Goal: Information Seeking & Learning: Compare options

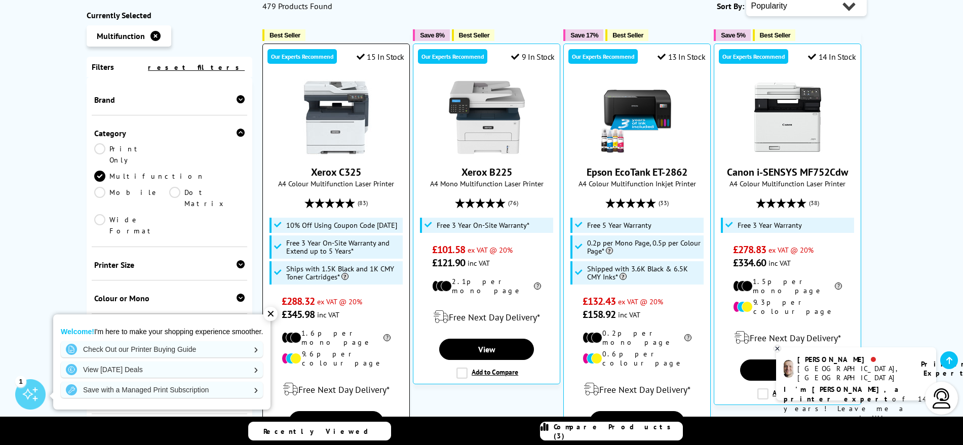
scroll to position [295, 0]
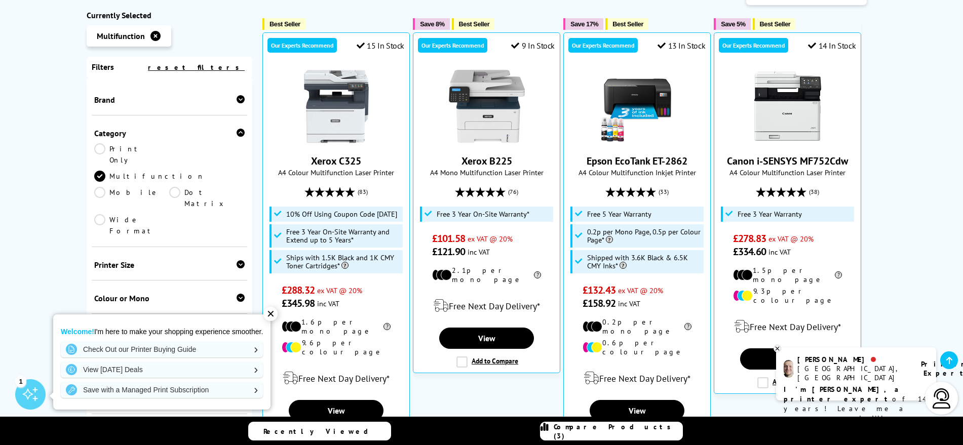
click at [274, 313] on div "✕" at bounding box center [270, 314] width 14 height 14
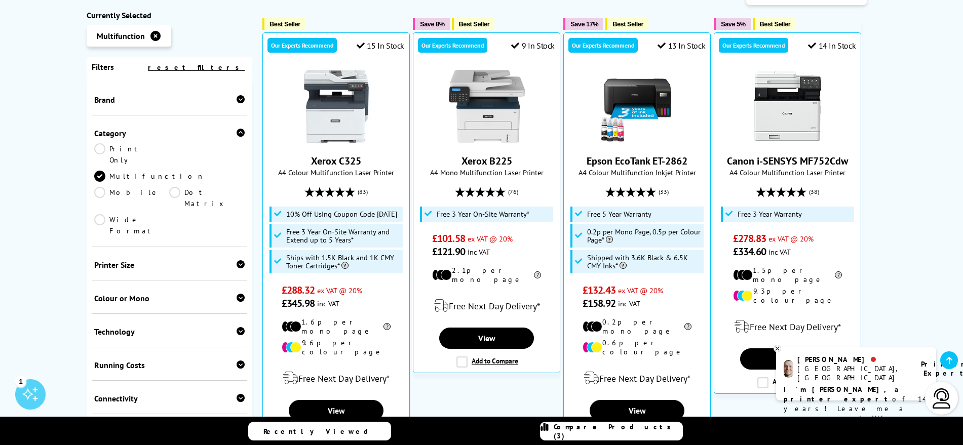
click at [112, 260] on div "Printer Size" at bounding box center [169, 265] width 151 height 10
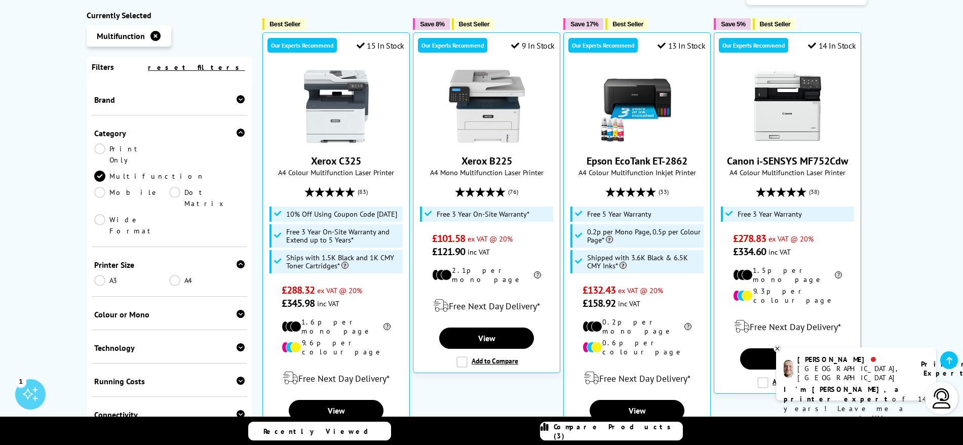
click at [107, 309] on div "Colour or Mono" at bounding box center [169, 314] width 151 height 10
click at [98, 325] on link "Colour" at bounding box center [131, 330] width 75 height 11
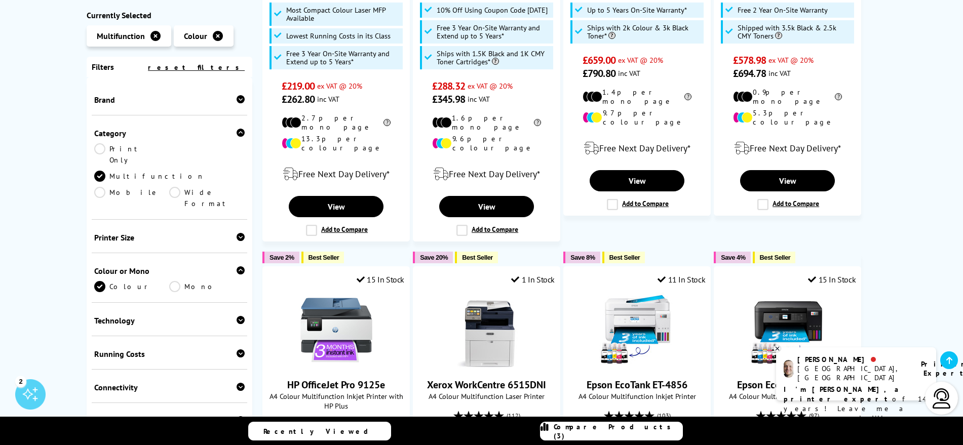
scroll to position [380, 0]
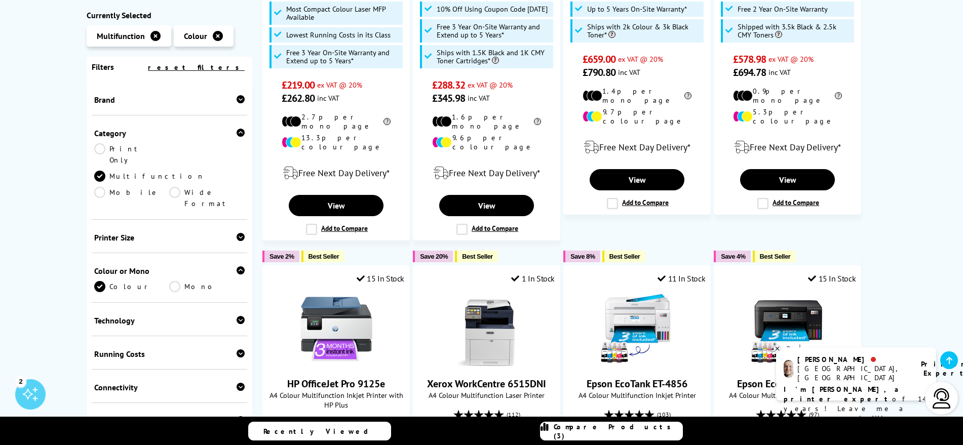
click at [123, 416] on div "Functionality" at bounding box center [169, 421] width 151 height 10
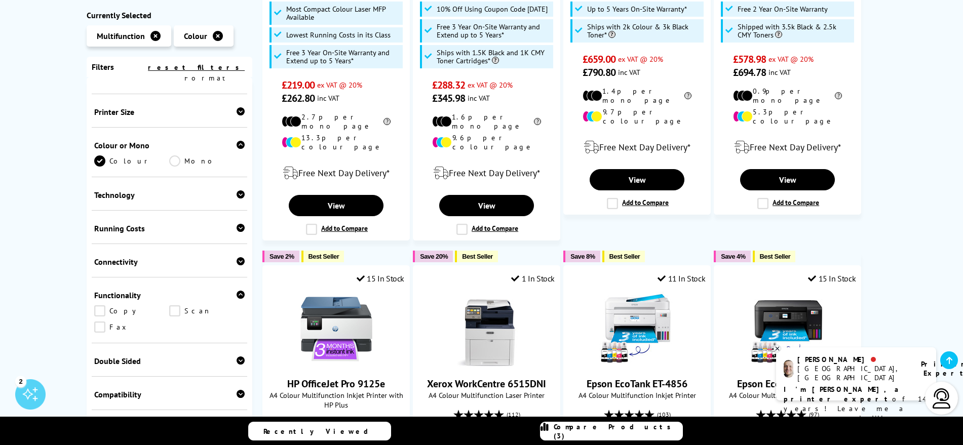
scroll to position [127, 0]
click at [190, 304] on link "Scan" at bounding box center [206, 309] width 75 height 11
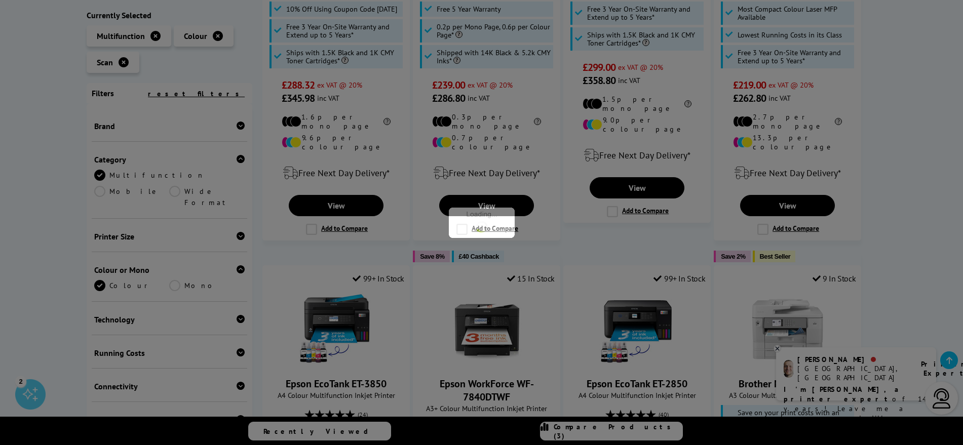
scroll to position [159, 0]
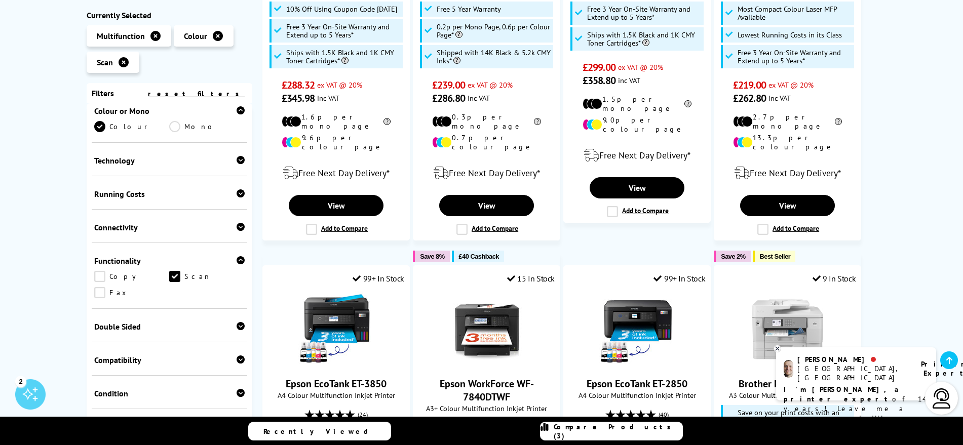
click at [118, 271] on link "Copy" at bounding box center [131, 276] width 75 height 11
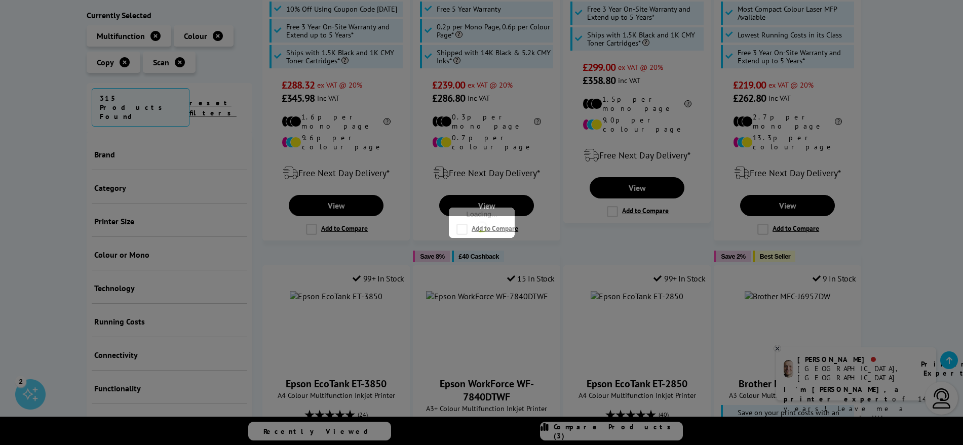
scroll to position [208, 0]
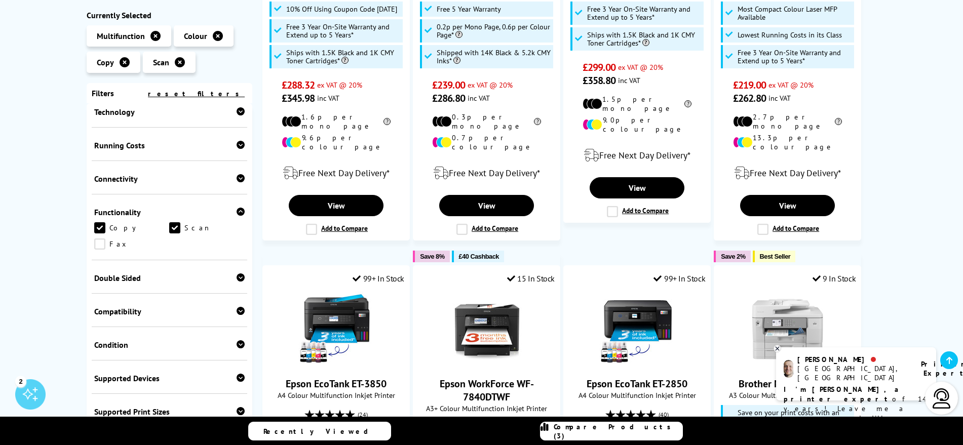
click at [129, 273] on div "Double Sided" at bounding box center [169, 278] width 151 height 10
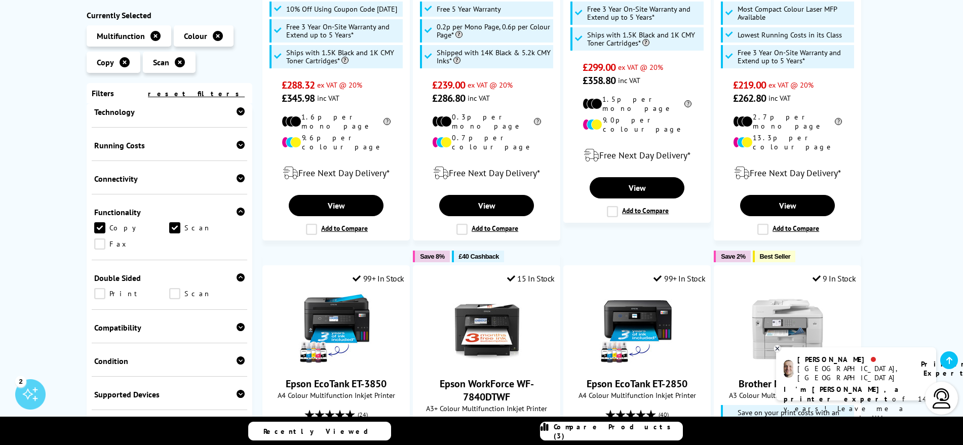
click at [98, 288] on link "Print" at bounding box center [131, 293] width 75 height 11
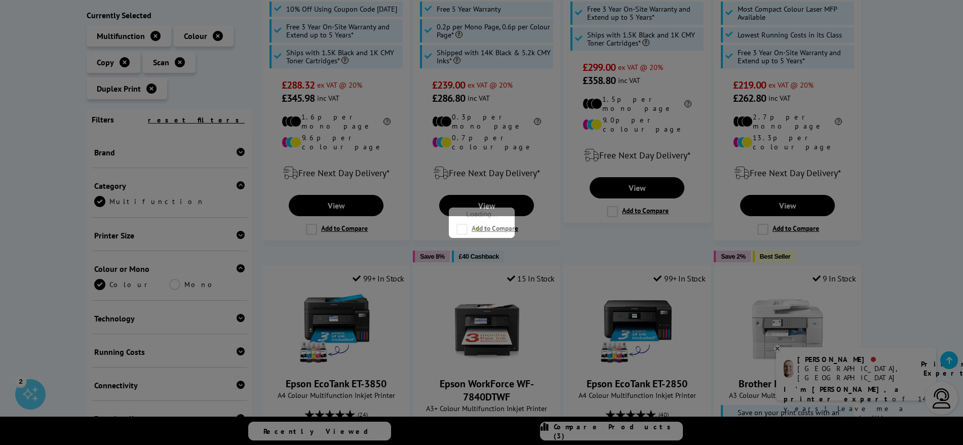
scroll to position [240, 0]
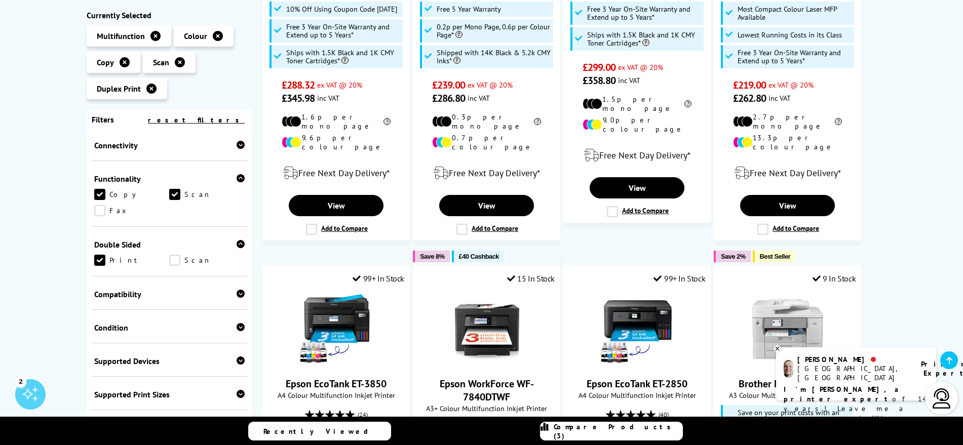
click at [175, 260] on link "Scan" at bounding box center [206, 260] width 75 height 11
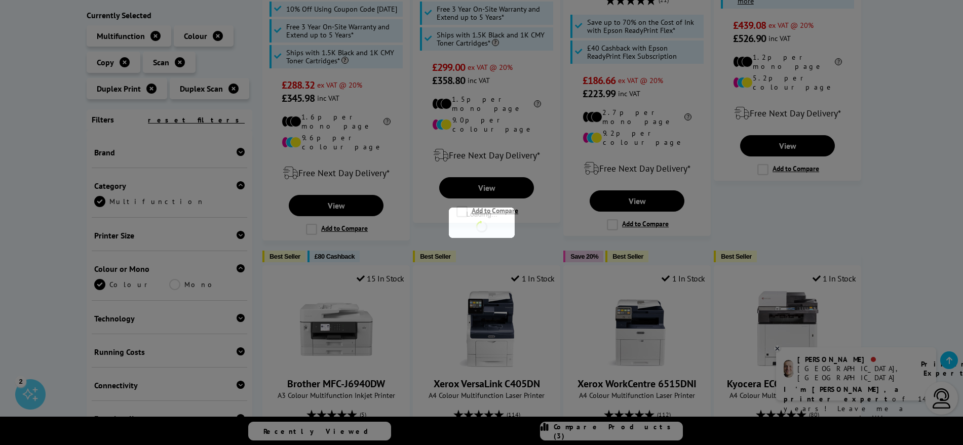
scroll to position [272, 0]
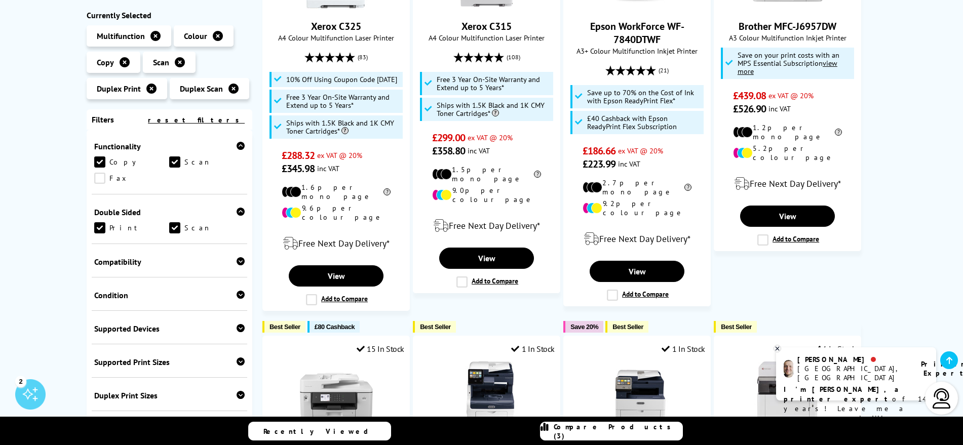
scroll to position [316, 0]
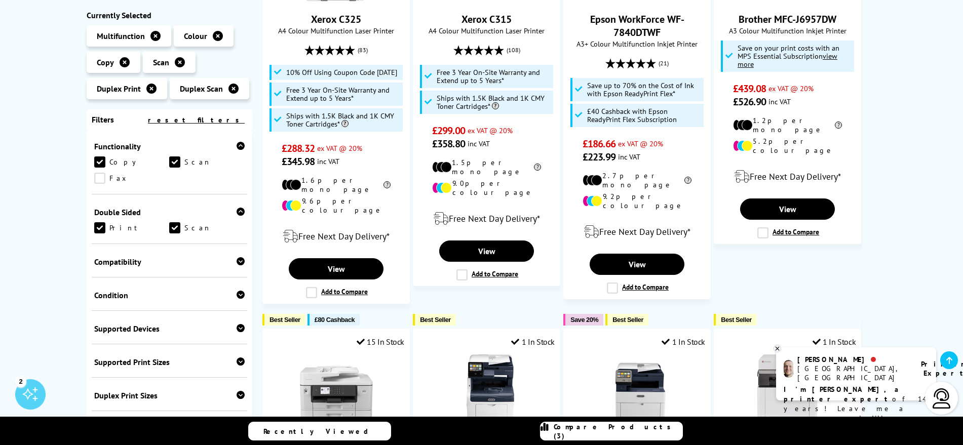
click at [108, 328] on div "Supported Devices" at bounding box center [169, 329] width 151 height 10
click at [119, 260] on div "Compatibility" at bounding box center [169, 262] width 151 height 10
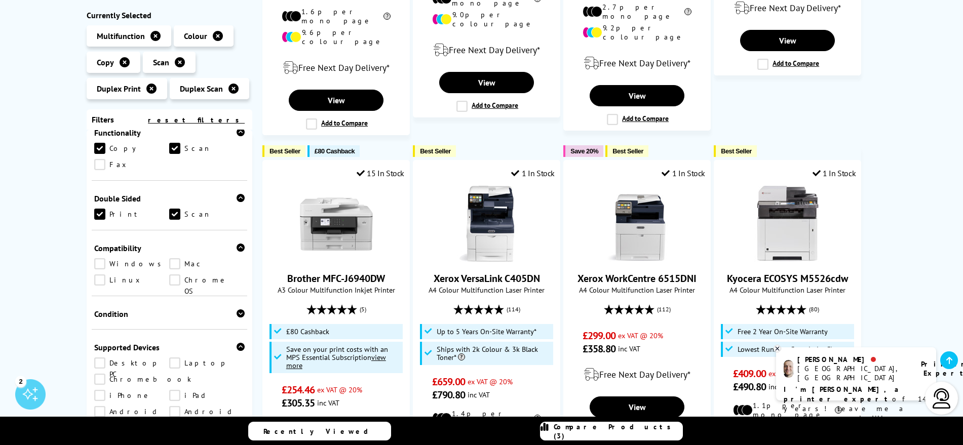
scroll to position [294, 0]
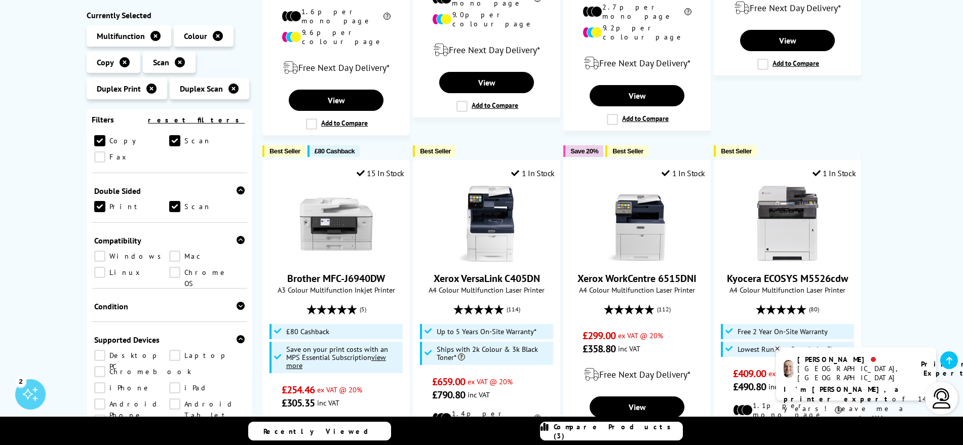
click at [237, 239] on icon at bounding box center [240, 240] width 8 height 8
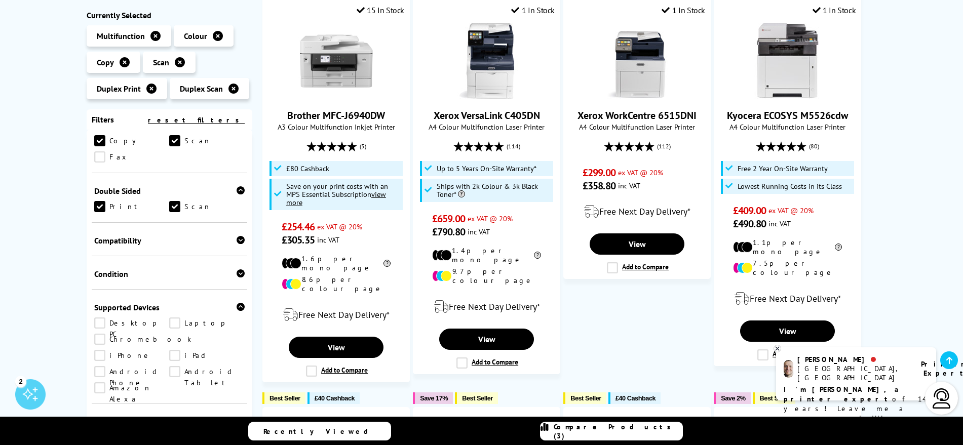
scroll to position [654, 0]
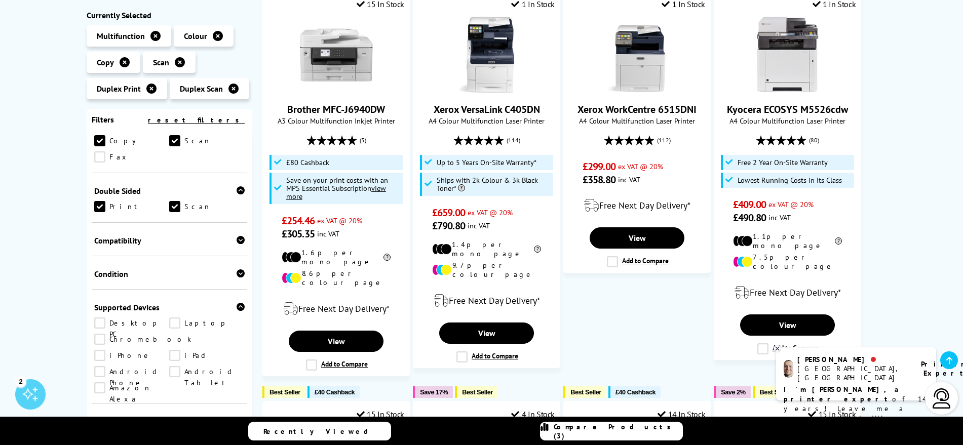
click at [52, 327] on div "Duplex Print / Duplex Scan Copy / Scan Colour Multifunction Printers Currently …" at bounding box center [481, 171] width 963 height 1375
click at [236, 306] on icon at bounding box center [240, 307] width 8 height 8
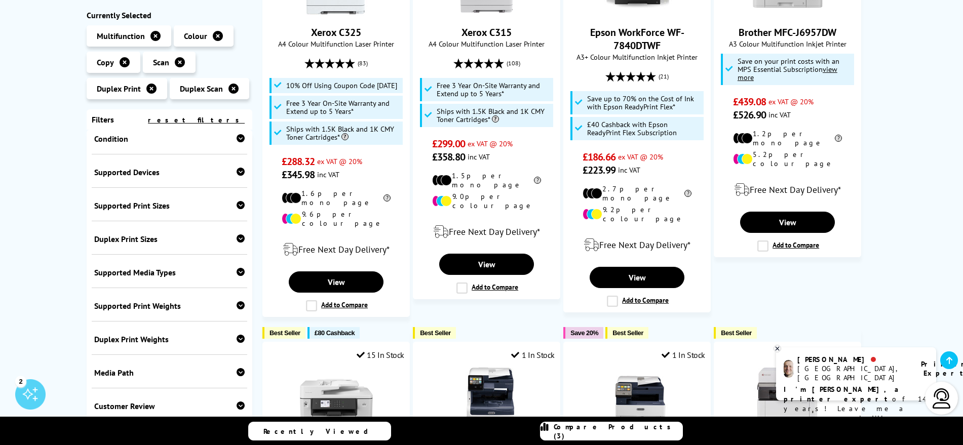
scroll to position [105, 0]
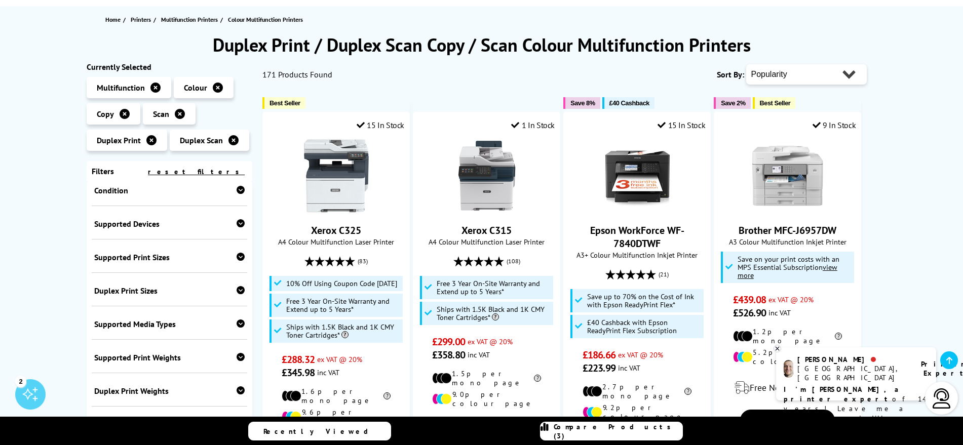
click at [779, 73] on select "Popularity Rating Price - Low to High Price - High to Low Running Costs - Low t…" at bounding box center [806, 74] width 121 height 20
select select "Price Ascending"
click at [746, 64] on select "Popularity Rating Price - Low to High Price - High to Low Running Costs - Low t…" at bounding box center [806, 74] width 121 height 20
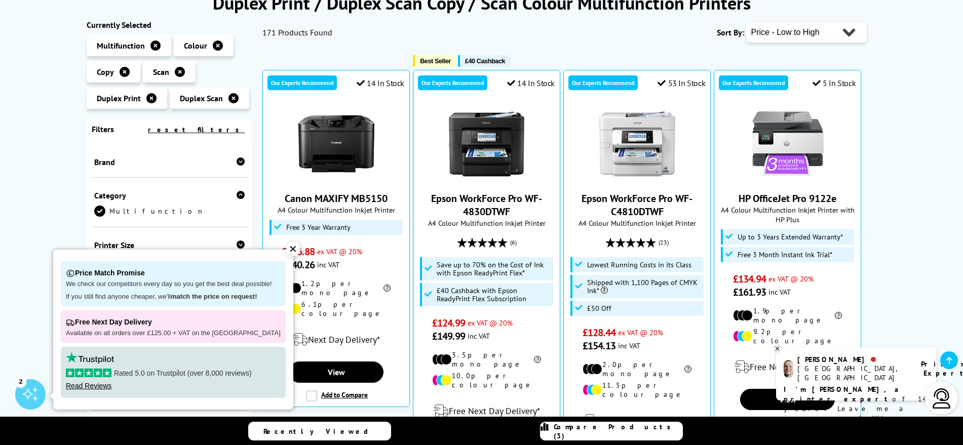
scroll to position [148, 0]
click at [286, 250] on div "✕" at bounding box center [293, 249] width 14 height 14
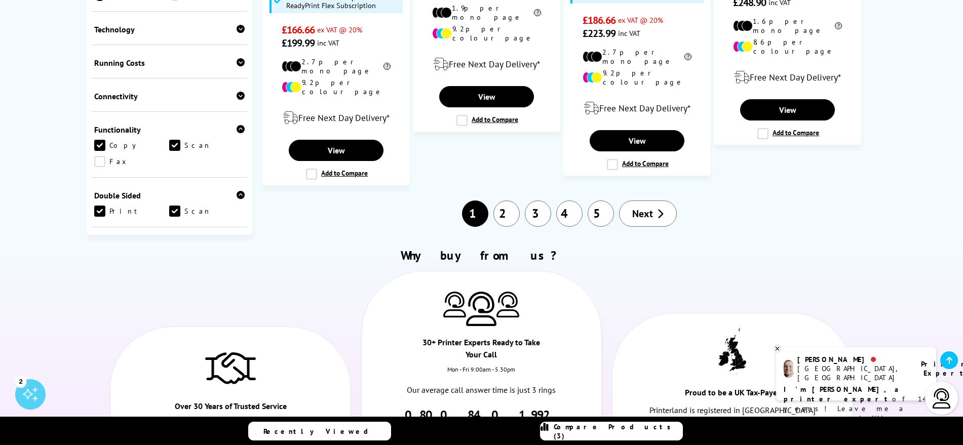
scroll to position [1308, 0]
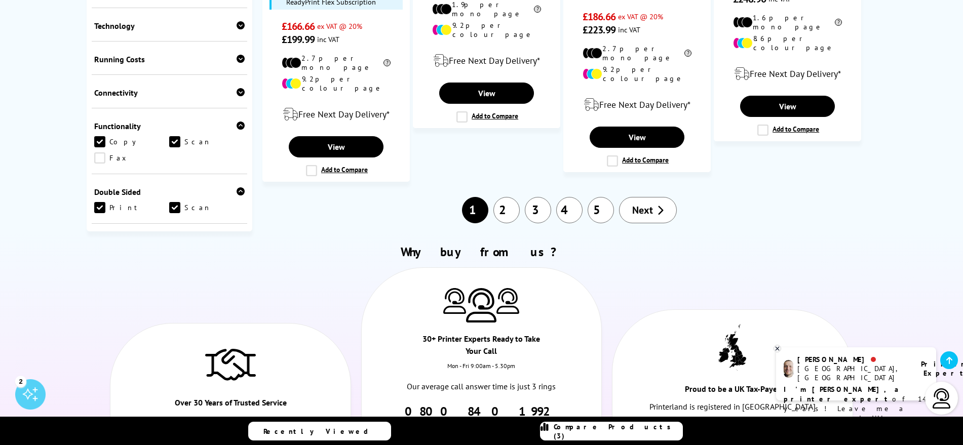
click at [504, 197] on link "2" at bounding box center [506, 210] width 26 height 26
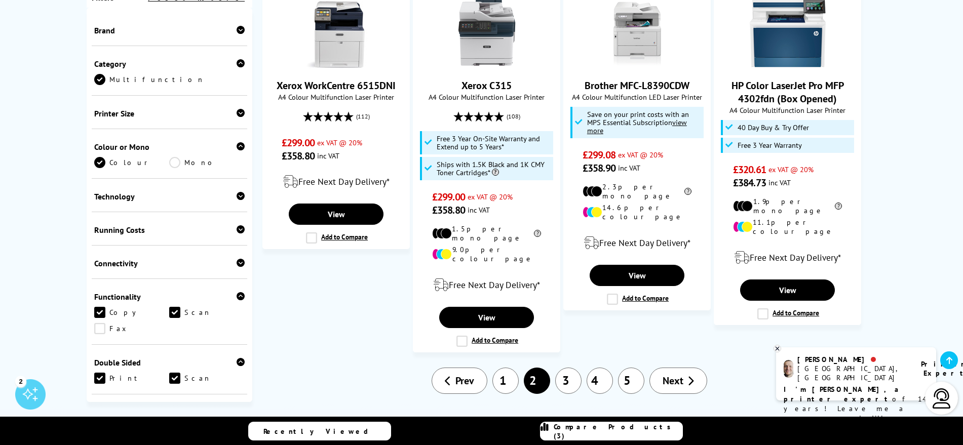
scroll to position [1118, 0]
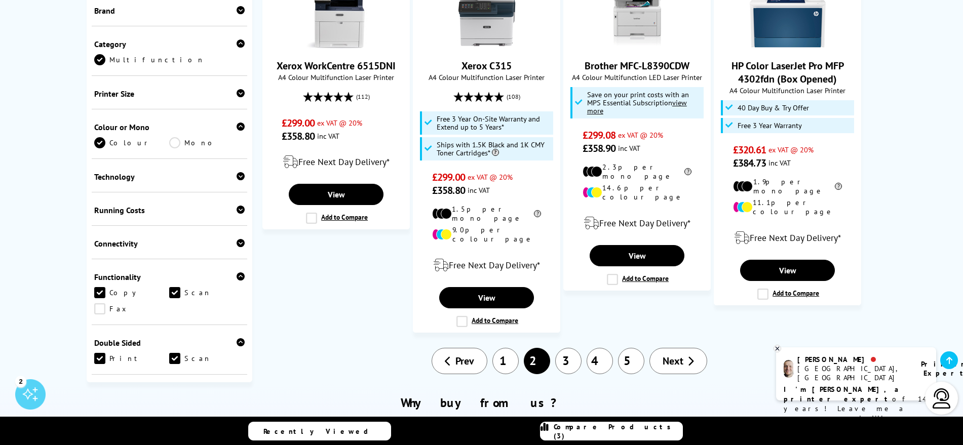
click at [569, 348] on link "3" at bounding box center [568, 361] width 26 height 26
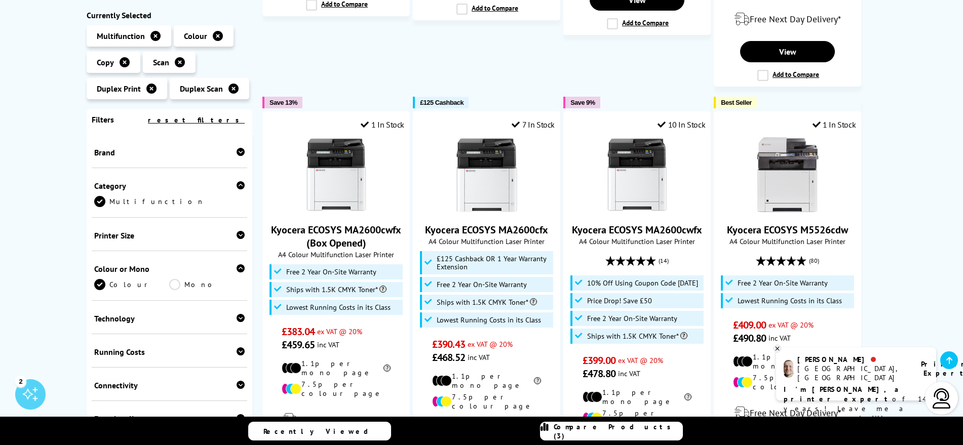
scroll to position [991, 0]
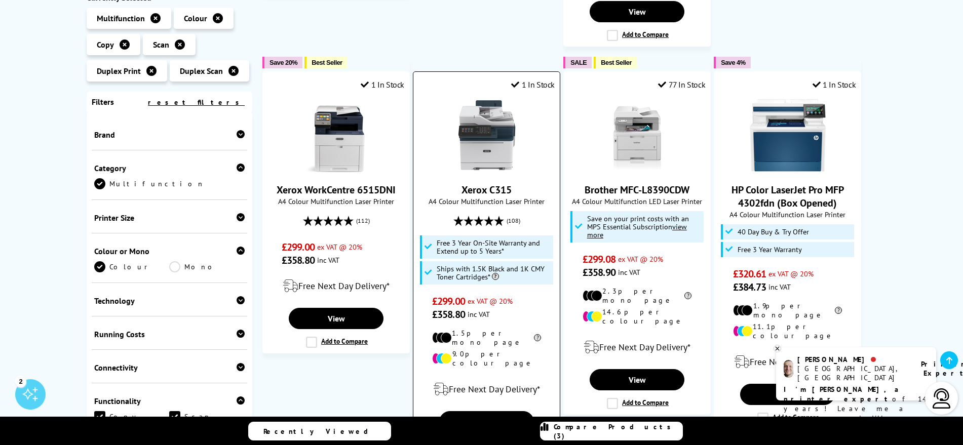
scroll to position [949, 0]
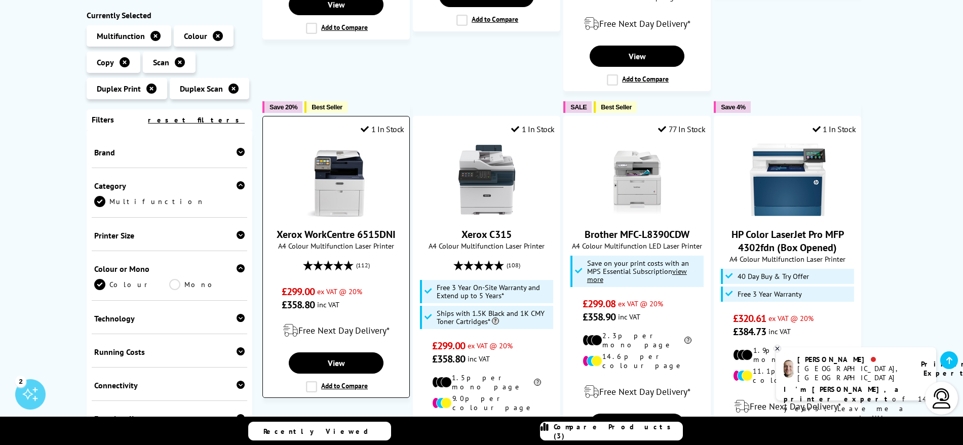
click at [336, 228] on link "Xerox WorkCentre 6515DNI" at bounding box center [335, 234] width 119 height 13
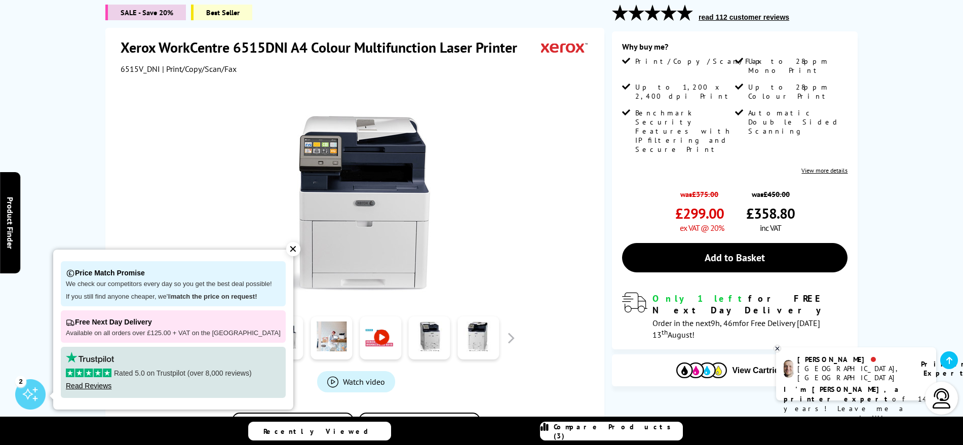
scroll to position [129, 0]
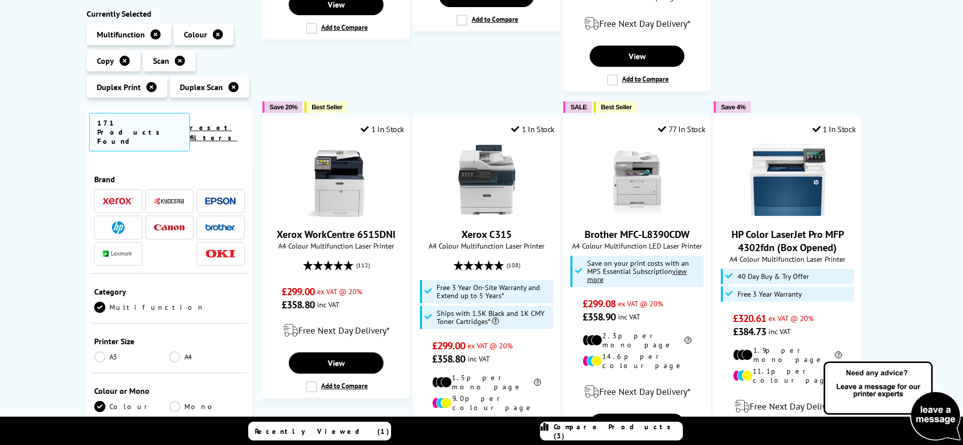
scroll to position [949, 0]
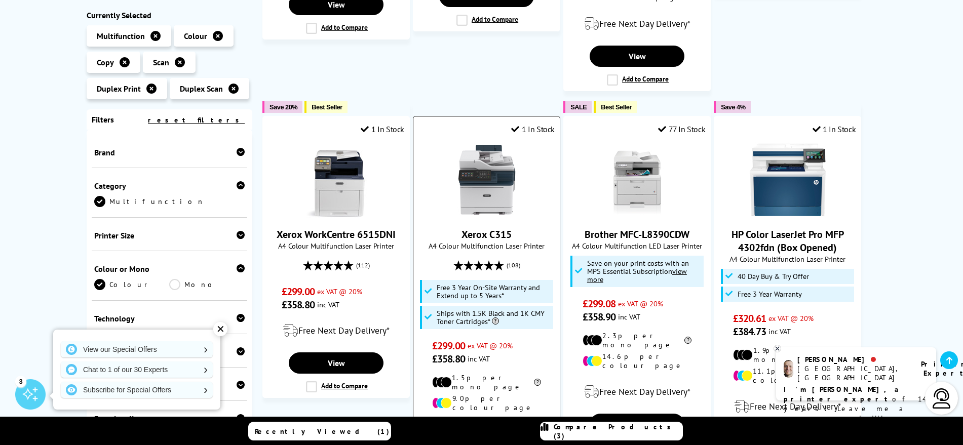
click at [494, 158] on img at bounding box center [487, 180] width 76 height 76
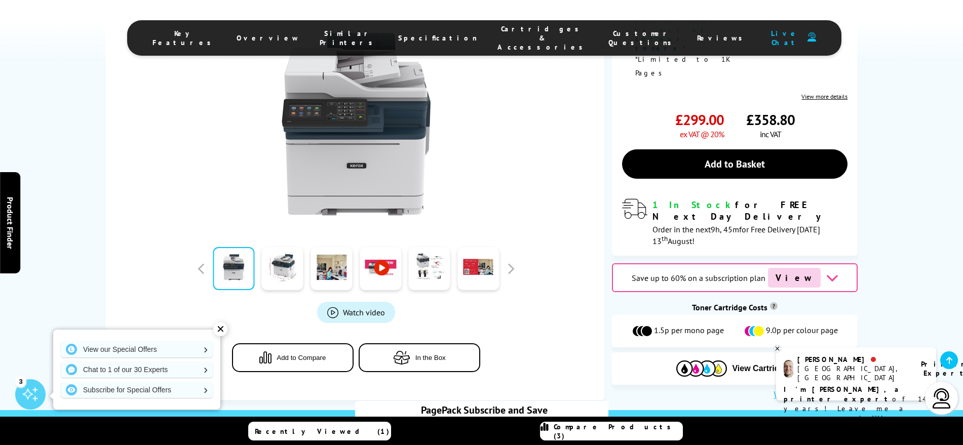
scroll to position [358, 0]
click at [295, 247] on link at bounding box center [283, 268] width 42 height 43
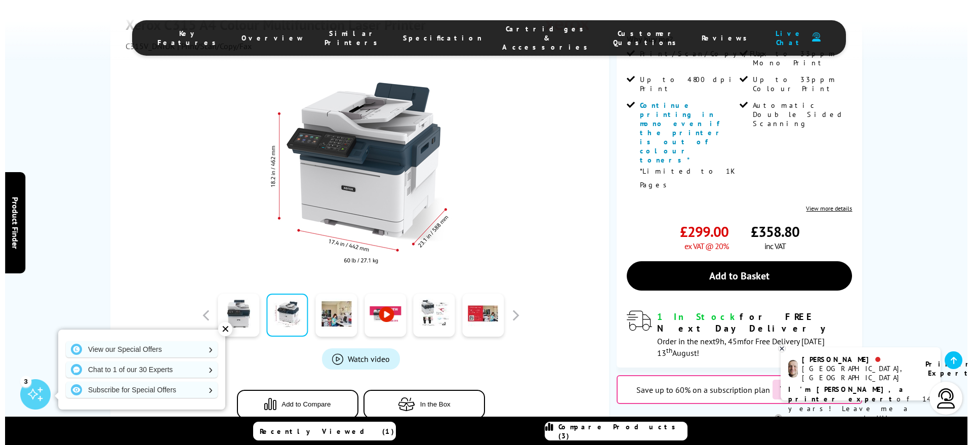
scroll to position [232, 0]
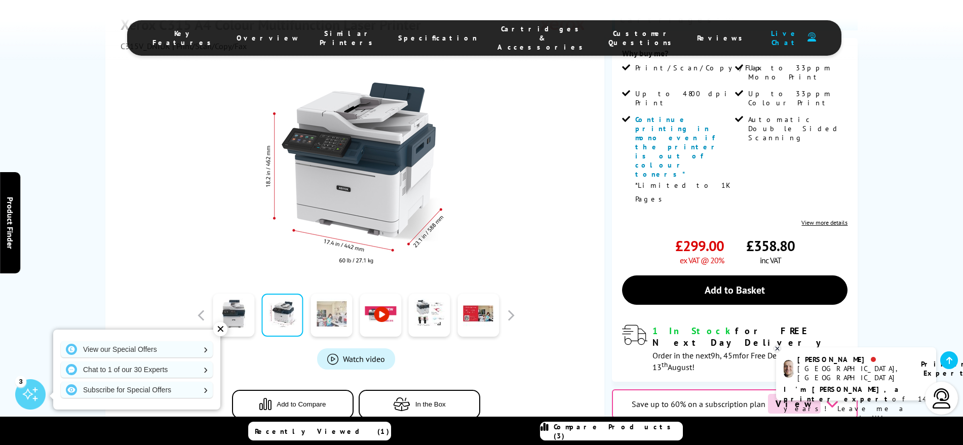
click at [339, 308] on link at bounding box center [331, 315] width 42 height 43
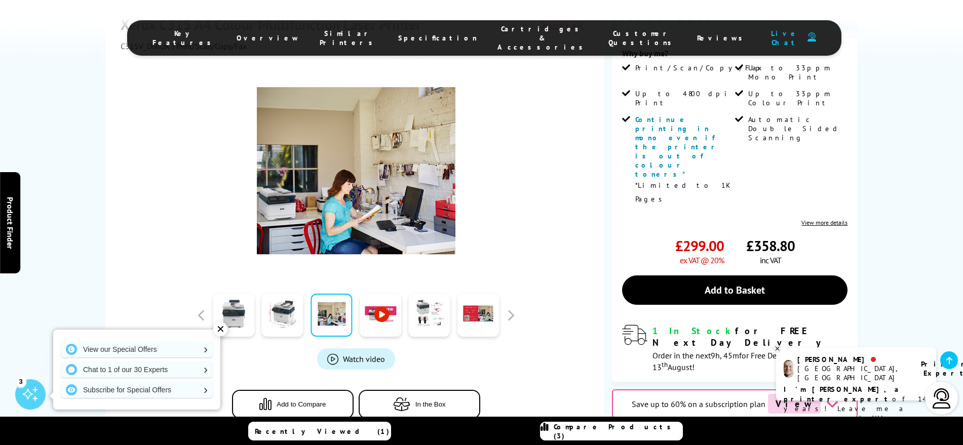
click at [388, 307] on link at bounding box center [380, 315] width 42 height 43
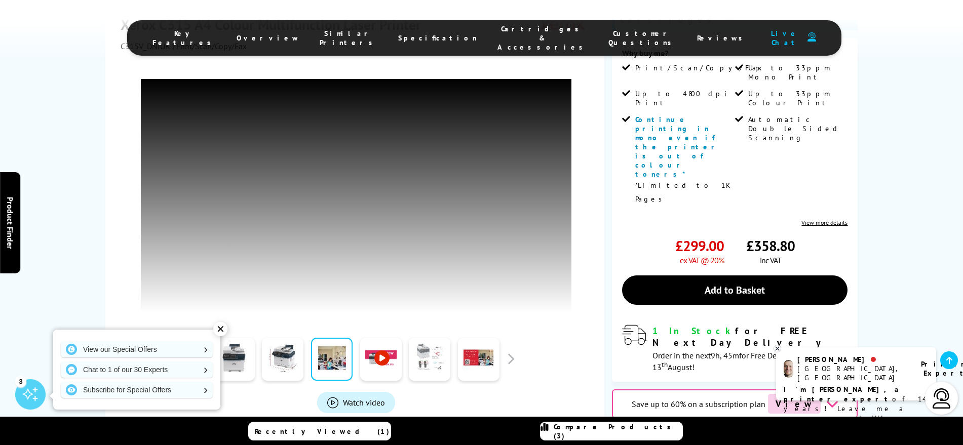
click at [439, 338] on link at bounding box center [430, 359] width 42 height 43
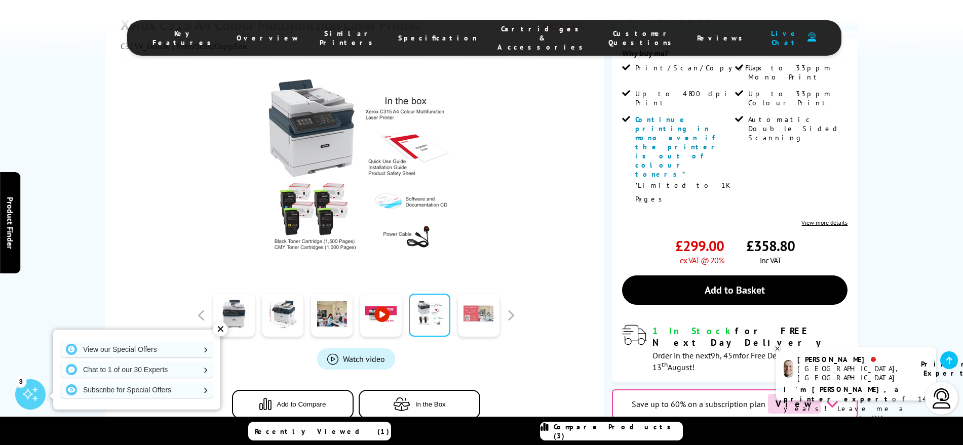
click at [475, 308] on link at bounding box center [479, 315] width 42 height 43
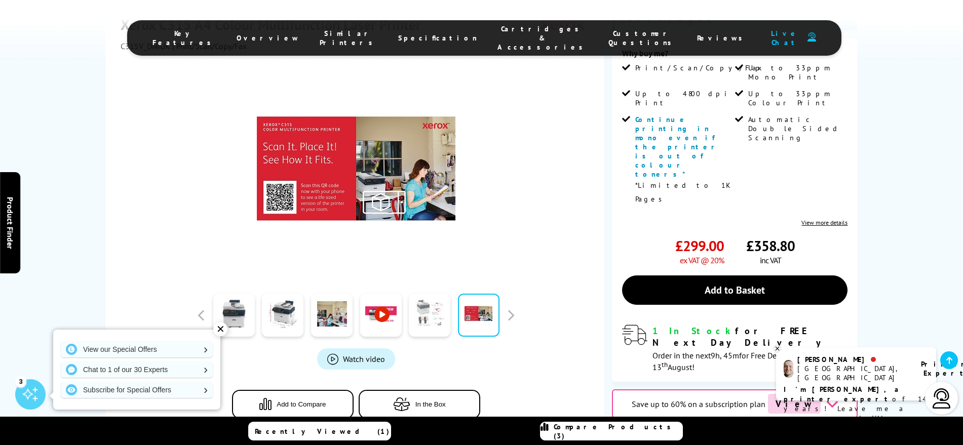
click at [438, 308] on link at bounding box center [430, 315] width 42 height 43
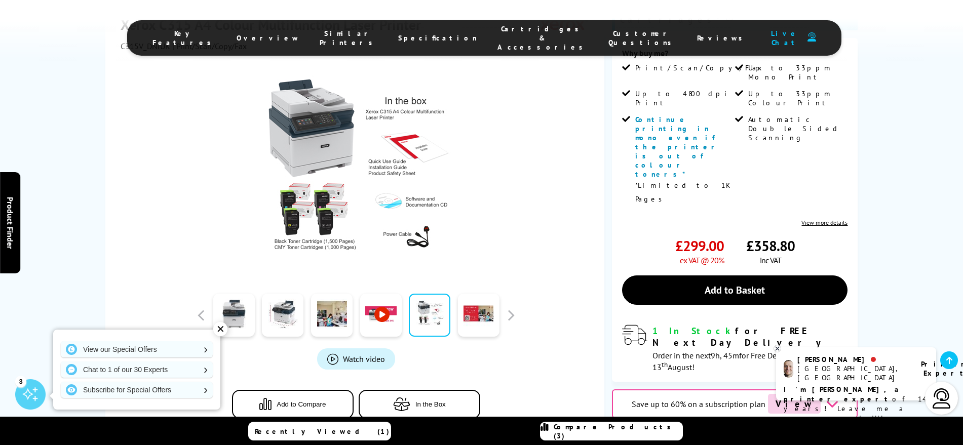
click at [317, 135] on img at bounding box center [356, 170] width 198 height 198
